Goal: Check status: Check status

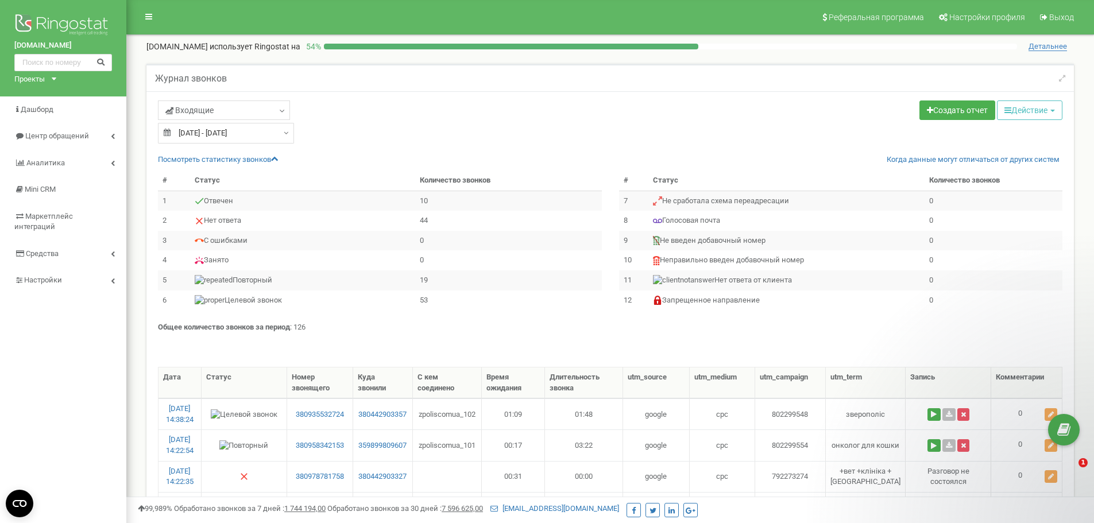
select select "100"
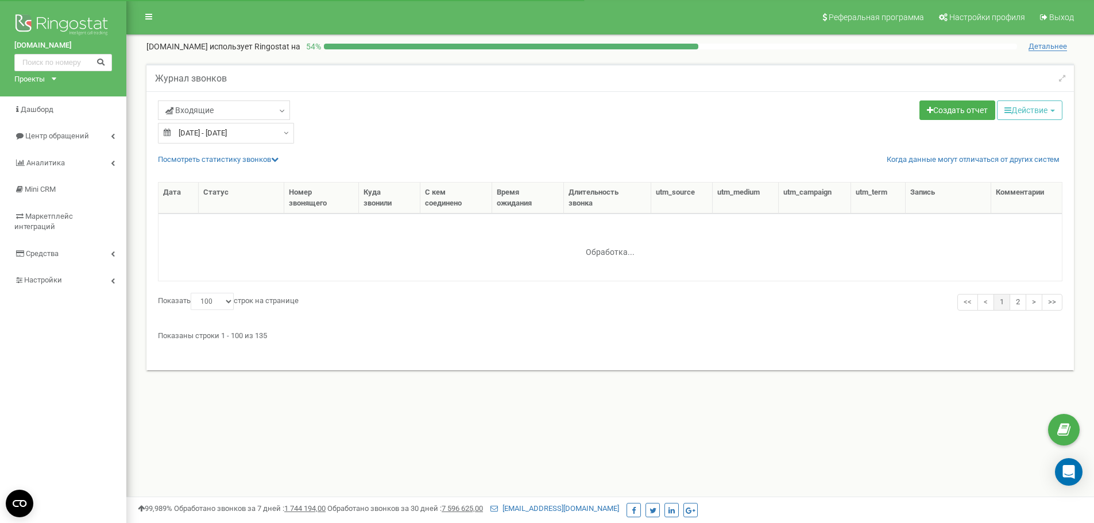
select select "100"
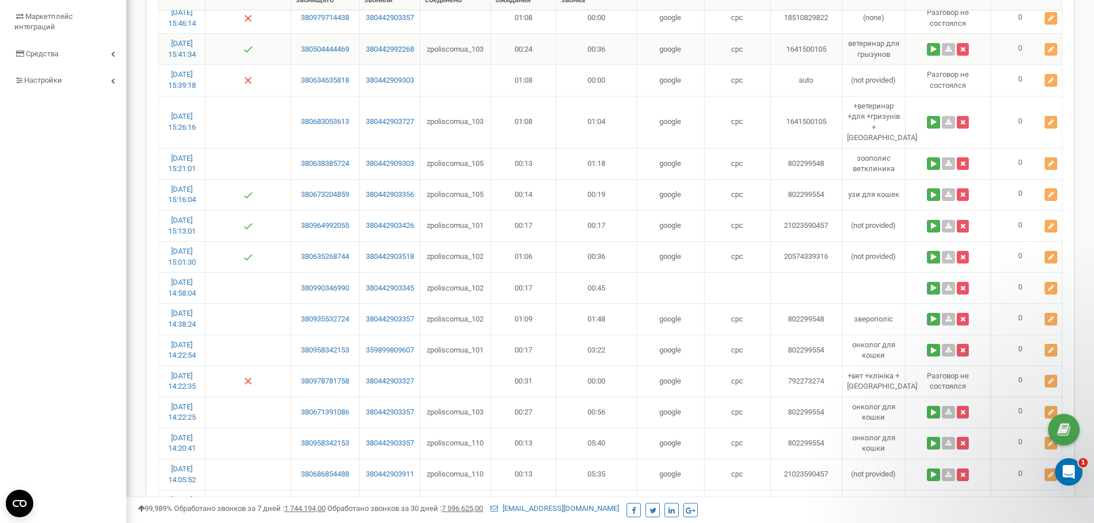
scroll to position [172, 0]
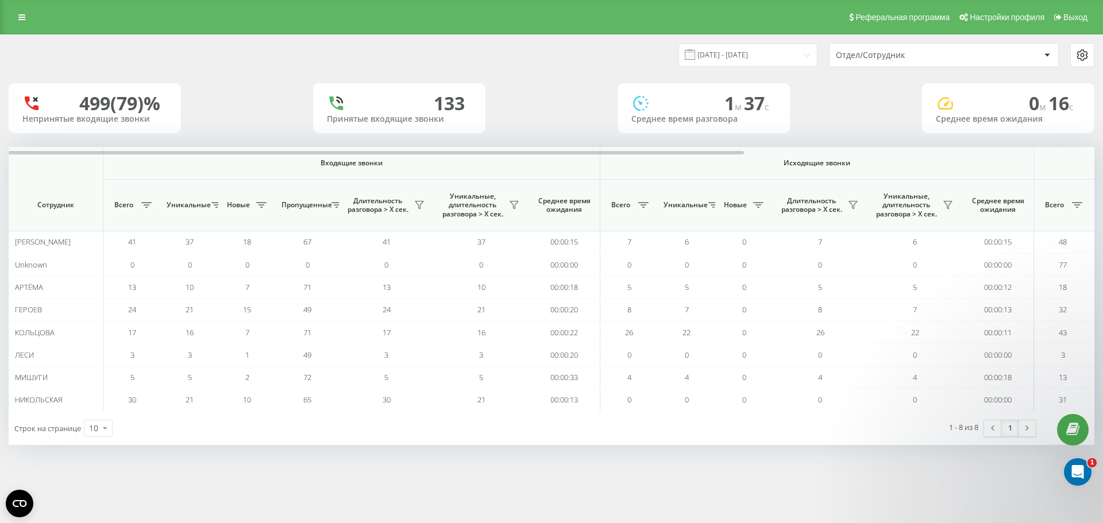
click at [554, 88] on div "499 (79)% Непринятые входящие звонки 133 Принятые входящие звонки 1 м 37 c Сред…" at bounding box center [551, 108] width 1085 height 50
